Goal: Check status

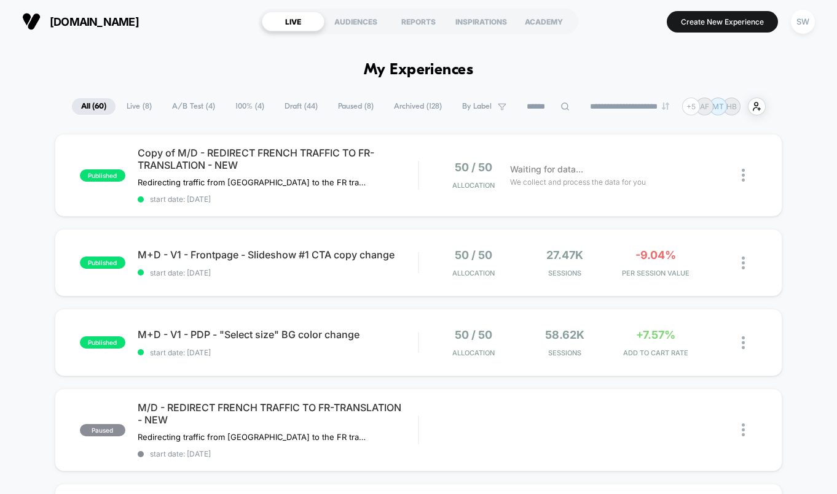
click at [188, 107] on span "A/B Test ( 4 )" at bounding box center [193, 106] width 61 height 17
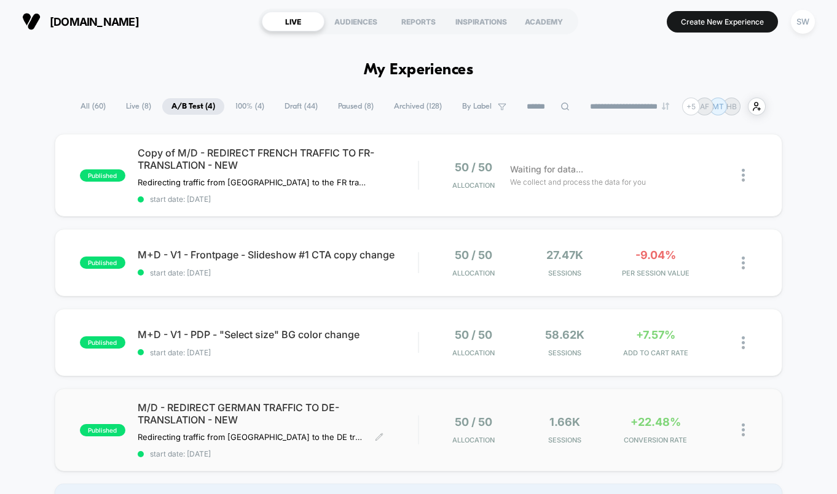
click at [396, 419] on span "M/D - REDIRECT GERMAN TRAFFIC TO DE-TRANSLATION - NEW" at bounding box center [278, 414] width 281 height 25
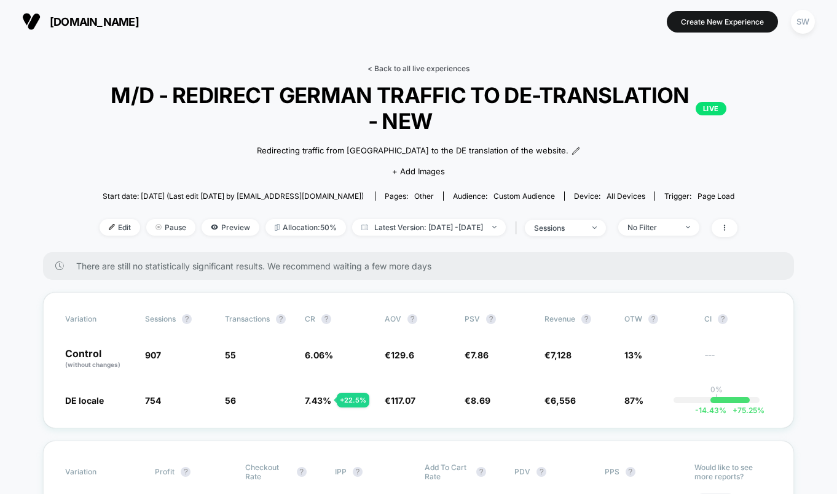
click at [399, 66] on link "< Back to all live experiences" at bounding box center [418, 68] width 102 height 9
